Goal: Browse casually: Explore the website without a specific task or goal

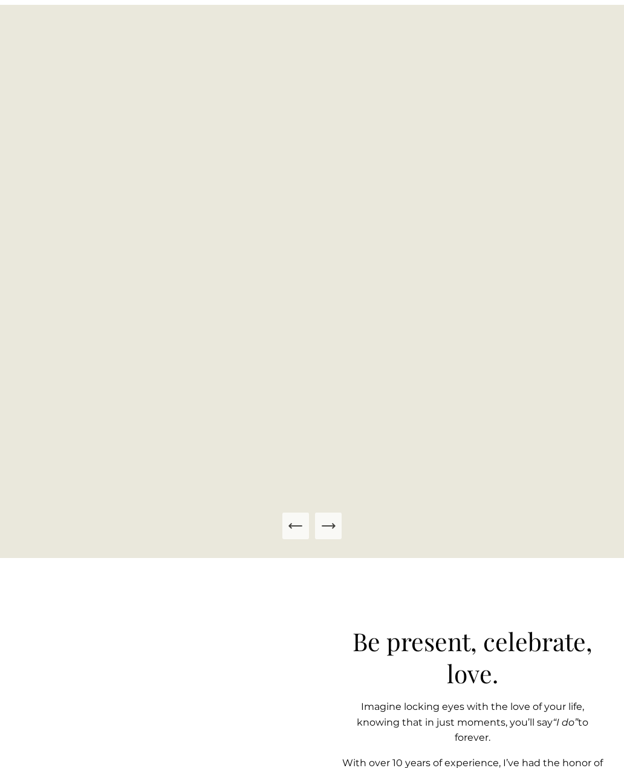
scroll to position [528, 0]
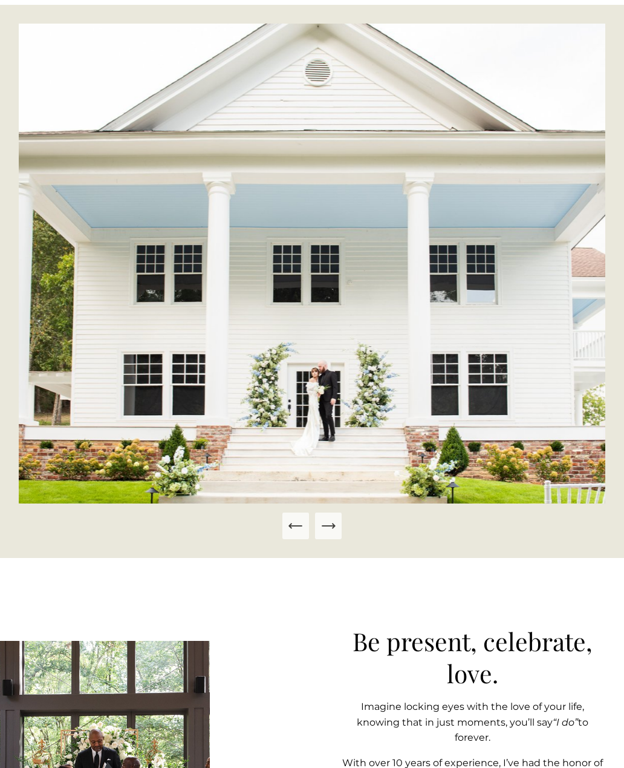
click at [332, 526] on icon "Next Slide" at bounding box center [328, 526] width 13 height 0
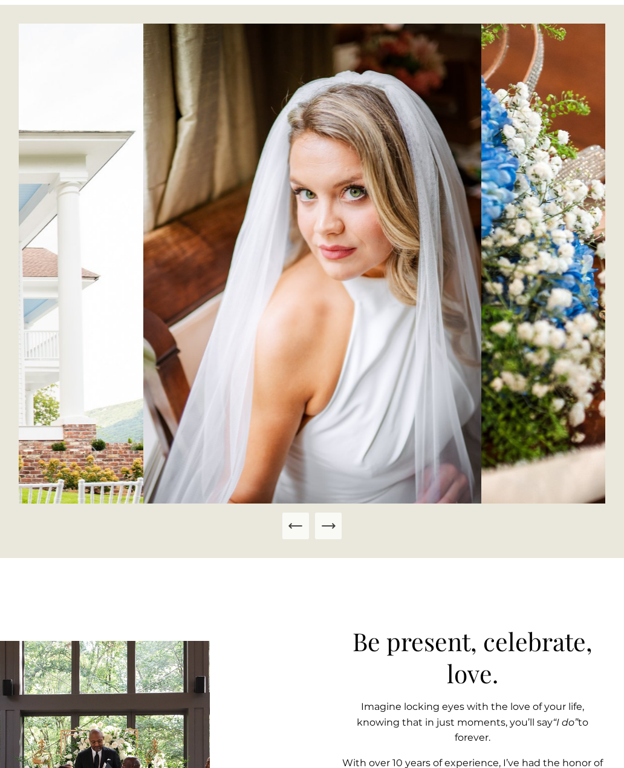
click at [332, 534] on icon "Next Slide" at bounding box center [328, 525] width 17 height 17
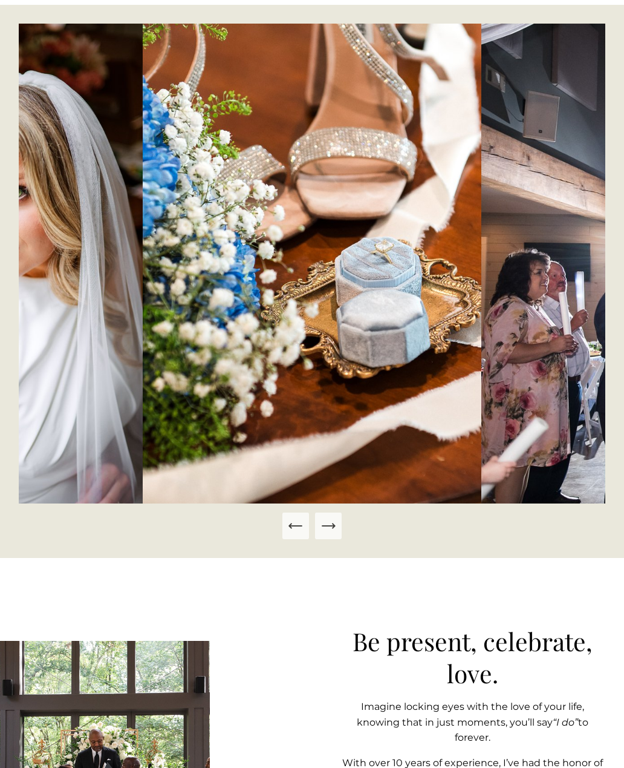
click at [332, 526] on icon "Next Slide" at bounding box center [328, 526] width 13 height 0
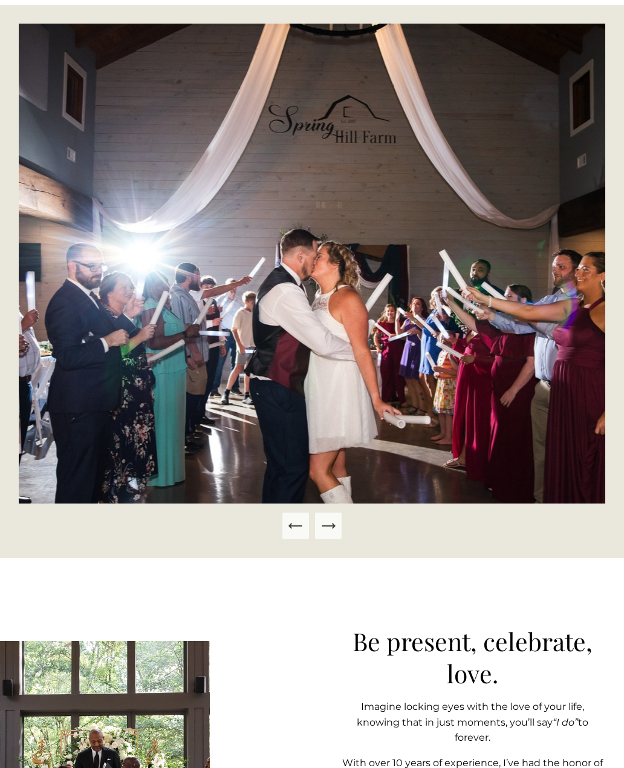
click at [330, 534] on icon "Next Slide" at bounding box center [328, 525] width 17 height 17
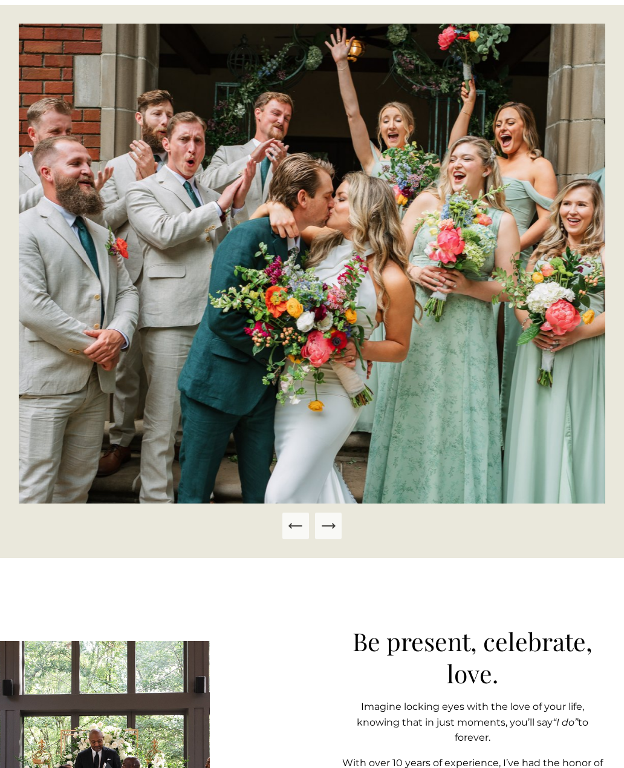
click at [330, 534] on icon "Next Slide" at bounding box center [328, 525] width 17 height 17
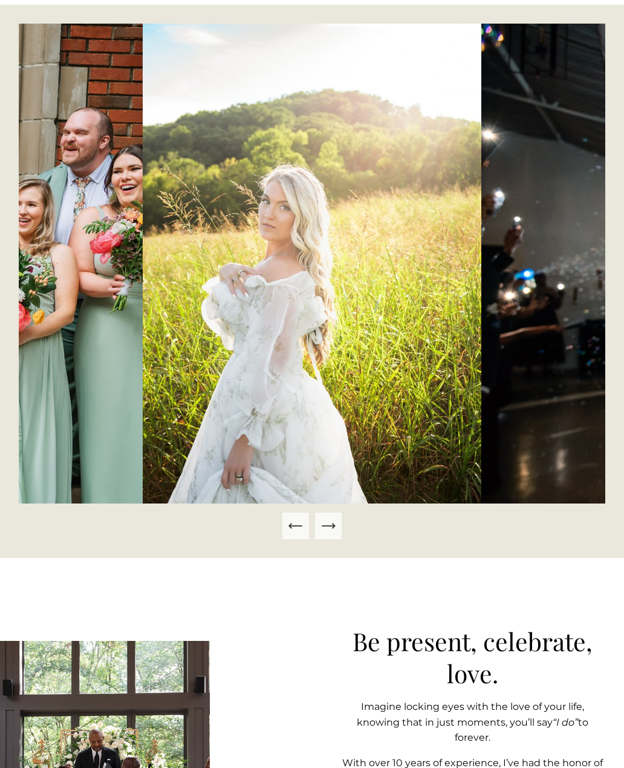
click at [333, 534] on icon "Next Slide" at bounding box center [328, 525] width 17 height 17
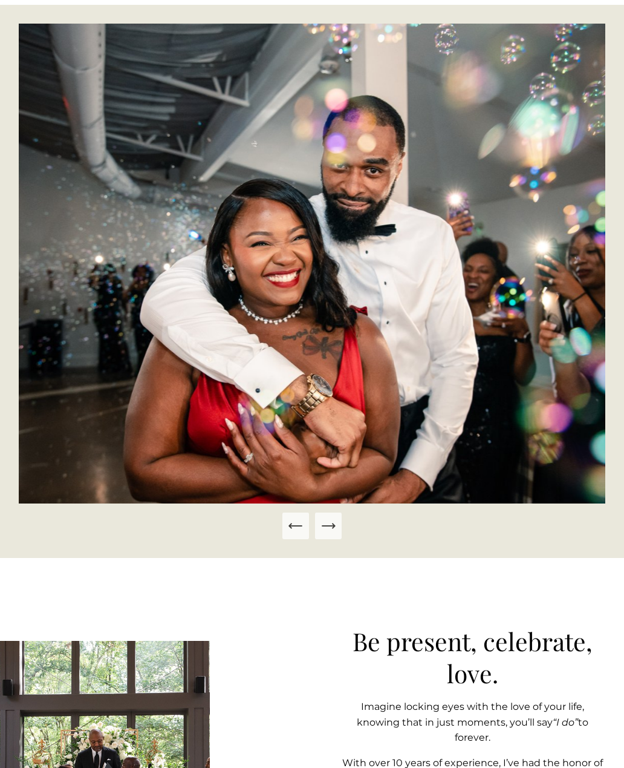
click at [362, 539] on div at bounding box center [312, 282] width 587 height 516
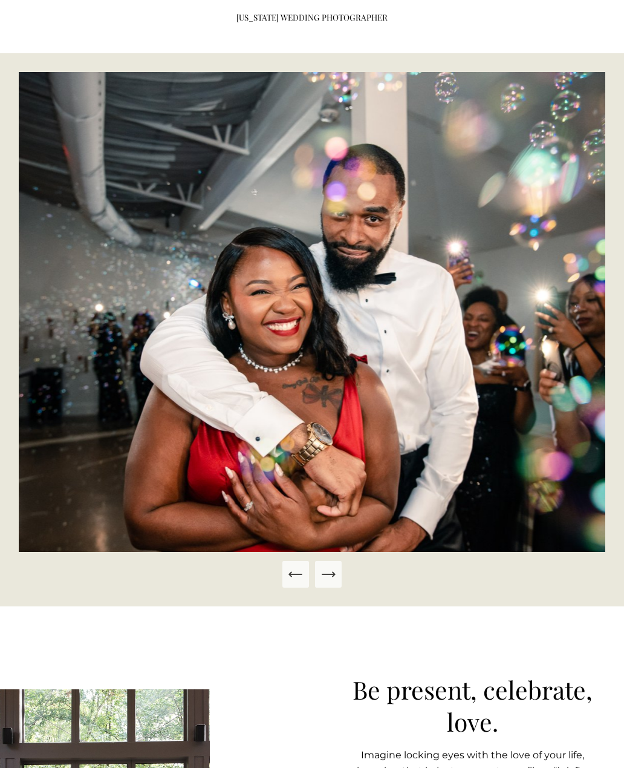
scroll to position [480, 0]
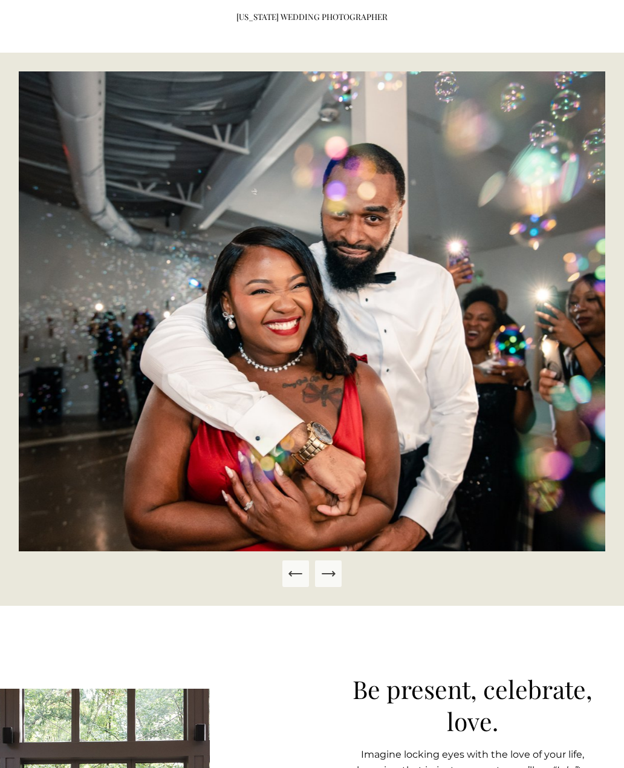
click at [338, 588] on button "Next Slide" at bounding box center [328, 574] width 27 height 27
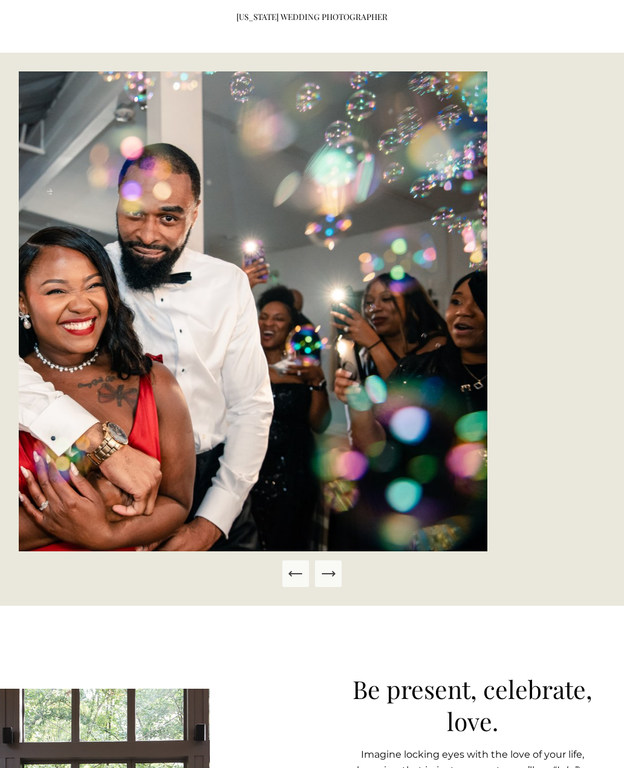
scroll to position [480, 0]
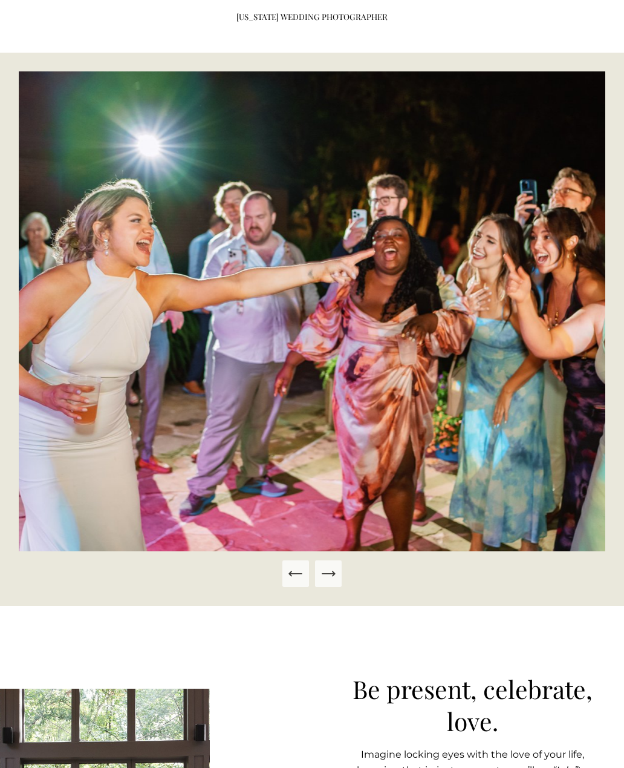
click at [341, 587] on button "Next Slide" at bounding box center [328, 573] width 27 height 27
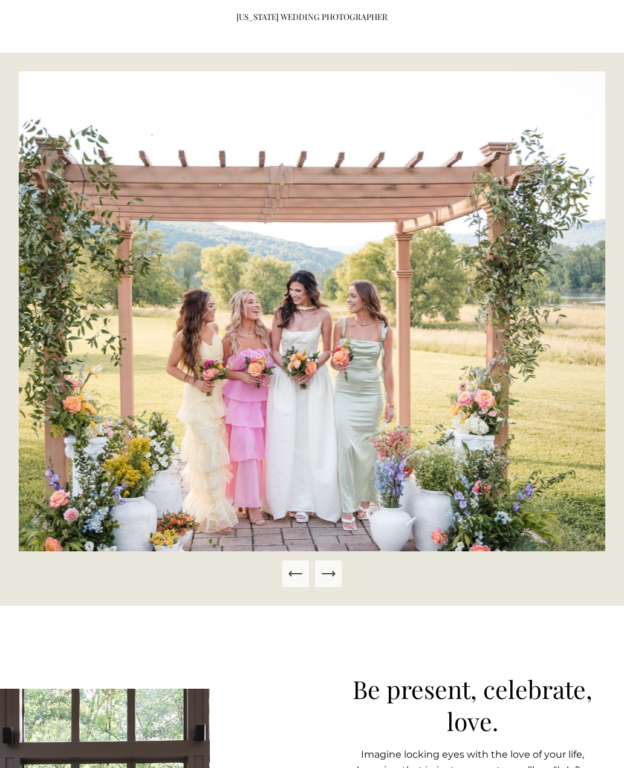
click at [341, 587] on button "Next Slide" at bounding box center [328, 573] width 27 height 27
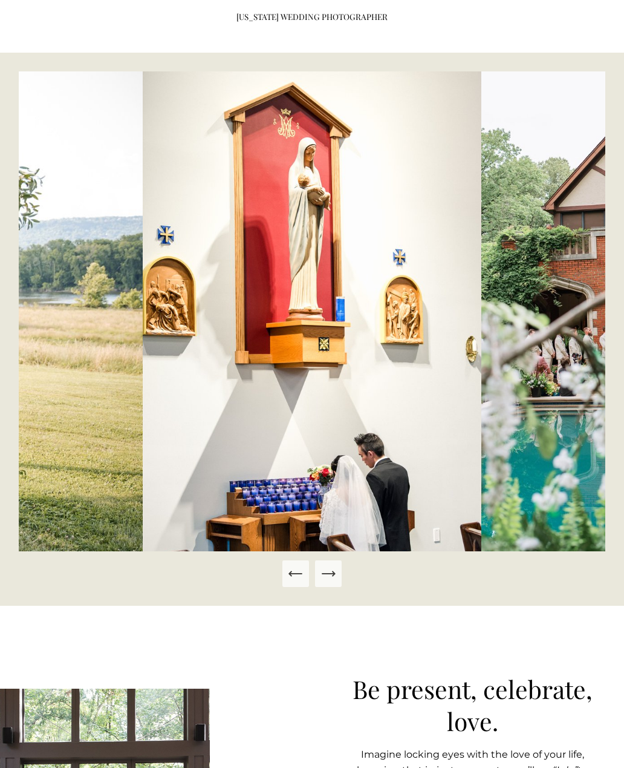
click at [341, 587] on button "Next Slide" at bounding box center [328, 573] width 27 height 27
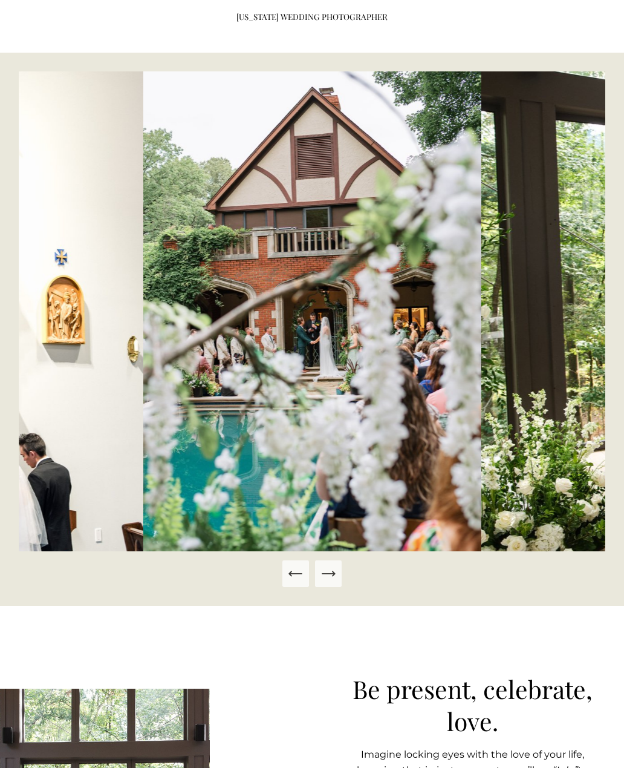
click at [340, 587] on button "Next Slide" at bounding box center [328, 573] width 27 height 27
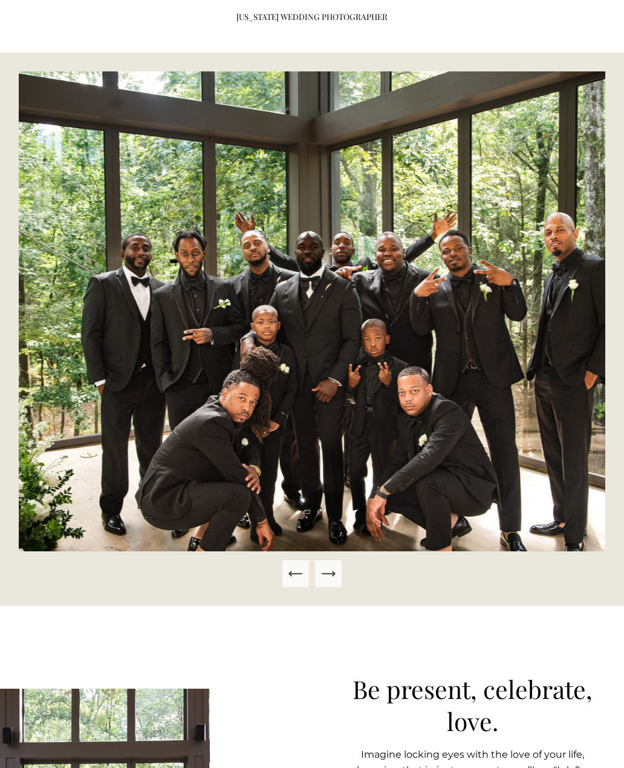
click at [344, 587] on div at bounding box center [312, 329] width 587 height 516
click at [335, 582] on icon "Next Slide" at bounding box center [328, 573] width 17 height 17
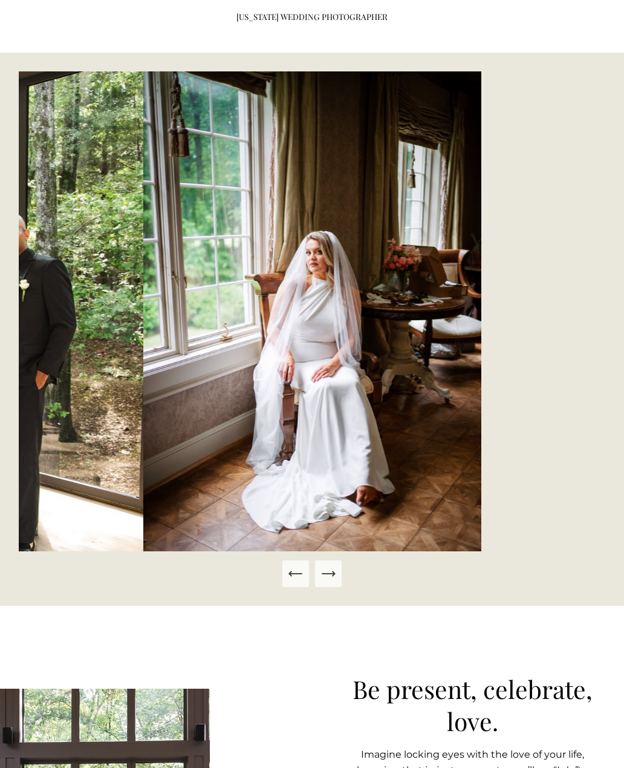
scroll to position [502, 0]
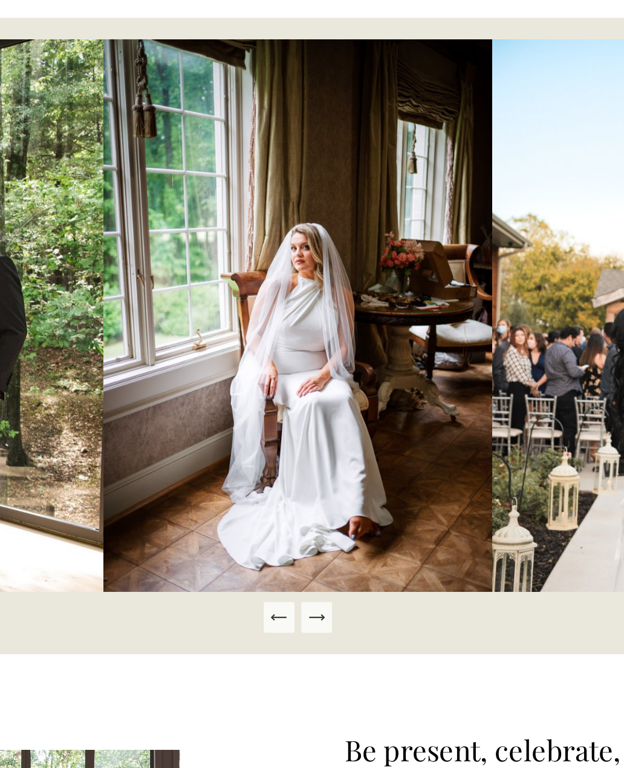
click at [322, 552] on icon "Next Slide" at bounding box center [328, 552] width 13 height 0
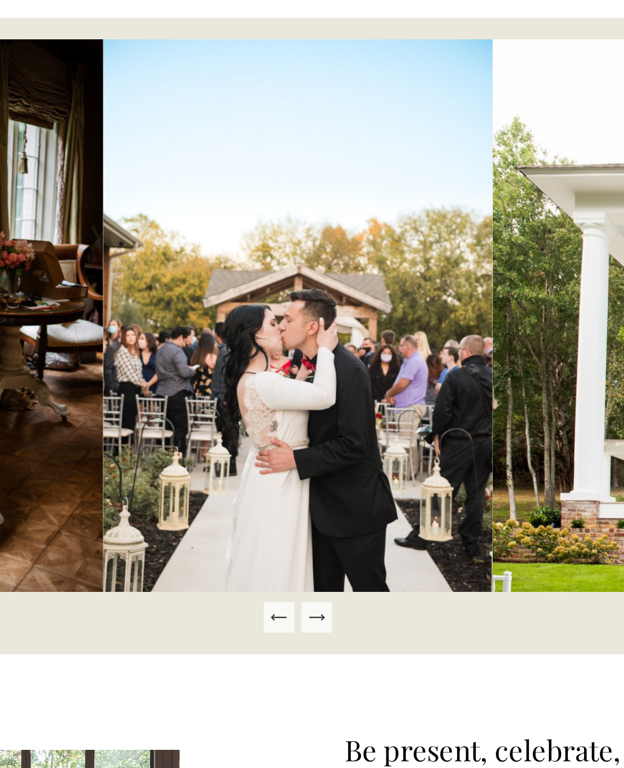
click at [320, 560] on icon "Next Slide" at bounding box center [328, 551] width 17 height 17
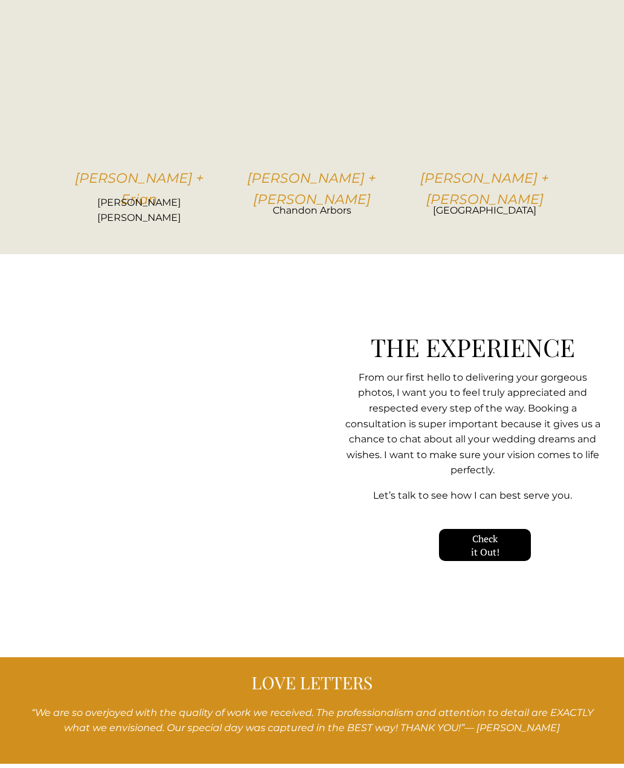
scroll to position [2650, 0]
